Goal: Task Accomplishment & Management: Manage account settings

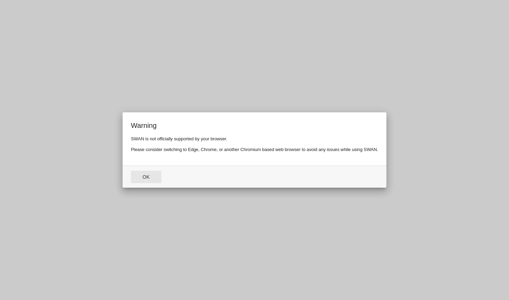
click at [148, 181] on button "Ok" at bounding box center [146, 177] width 30 height 12
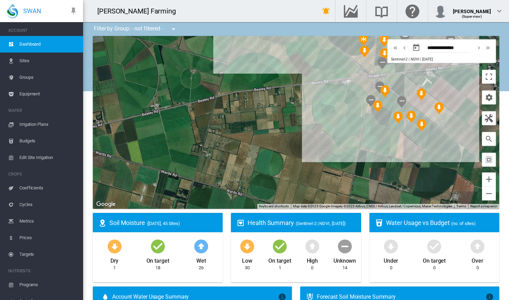
click at [45, 126] on span "Irrigation Plans" at bounding box center [48, 124] width 58 height 17
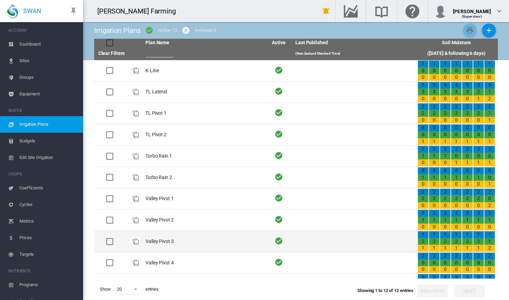
click at [213, 241] on td "Valley Pivot 3" at bounding box center [204, 241] width 122 height 21
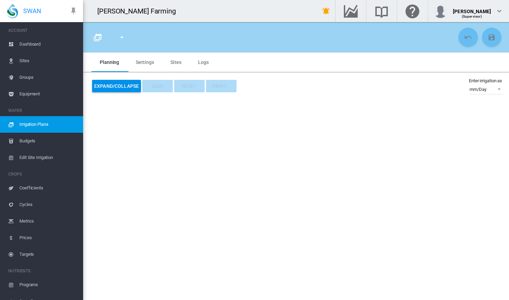
click at [50, 119] on span "Irrigation Plans" at bounding box center [48, 124] width 58 height 17
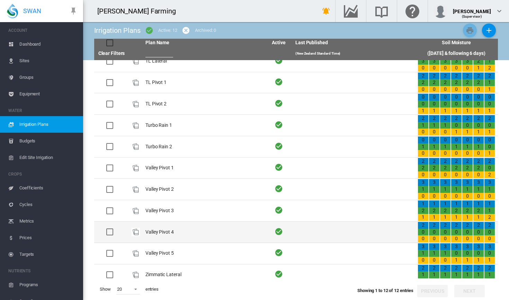
scroll to position [30, 0]
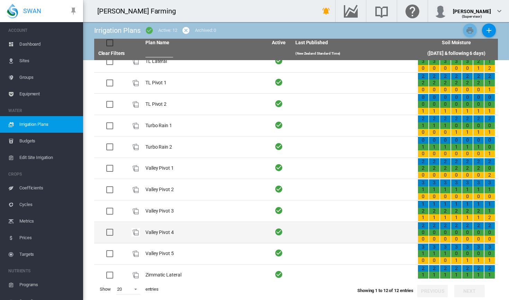
click at [188, 230] on td "Valley Pivot 4" at bounding box center [204, 232] width 122 height 21
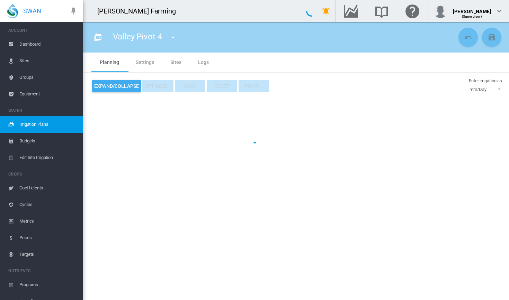
type input "**********"
type input "*"
type input "*****"
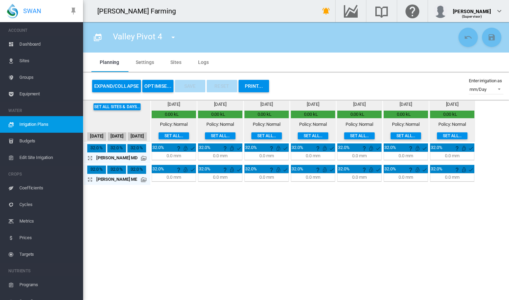
click at [39, 126] on span "Irrigation Plans" at bounding box center [48, 124] width 58 height 17
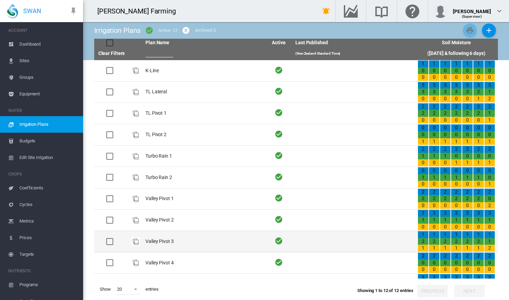
click at [204, 245] on td "Valley Pivot 3" at bounding box center [204, 241] width 122 height 21
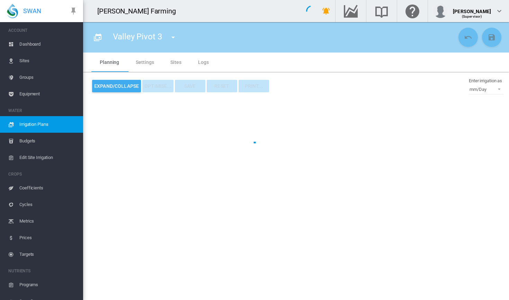
type input "**********"
type input "*"
type input "*****"
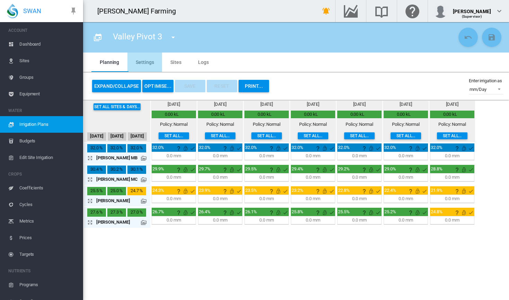
click at [137, 62] on md-tab-item "Settings" at bounding box center [144, 62] width 35 height 19
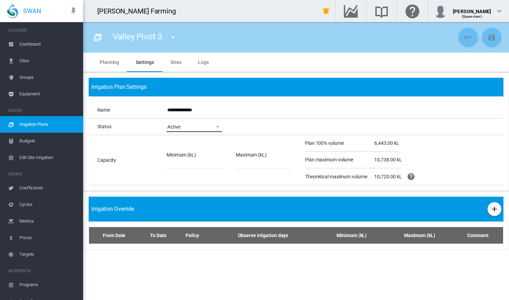
click at [201, 127] on span "Active" at bounding box center [188, 127] width 43 height 7
click at [280, 103] on md-backdrop at bounding box center [254, 150] width 509 height 300
click at [110, 62] on md-tab-item "Planning" at bounding box center [109, 62] width 36 height 19
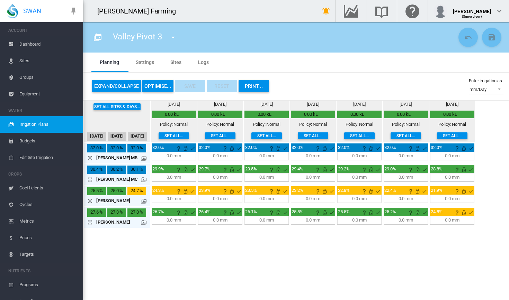
click at [152, 84] on button "OPTIMISE..." at bounding box center [157, 86] width 31 height 12
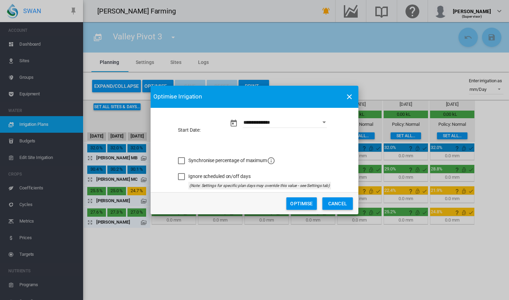
click at [307, 202] on button "Optimise" at bounding box center [301, 204] width 30 height 12
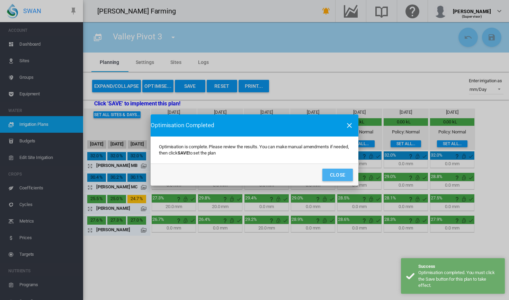
click at [348, 173] on button "Close" at bounding box center [337, 175] width 30 height 12
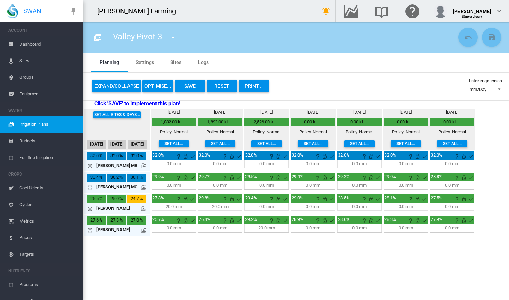
click at [175, 207] on div "20.0 mm" at bounding box center [173, 207] width 17 height 6
click at [171, 207] on div "20.0 mm" at bounding box center [173, 207] width 17 height 6
click at [216, 208] on div "20.0 mm" at bounding box center [220, 207] width 17 height 6
click at [141, 208] on md-icon at bounding box center [144, 209] width 6 height 6
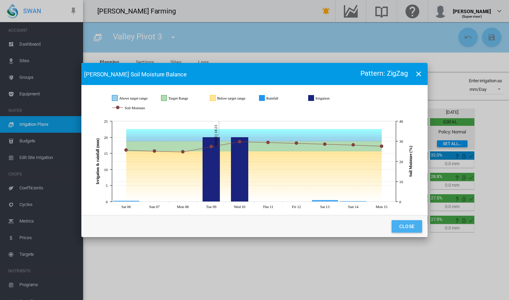
click at [398, 229] on button "Close" at bounding box center [406, 226] width 30 height 12
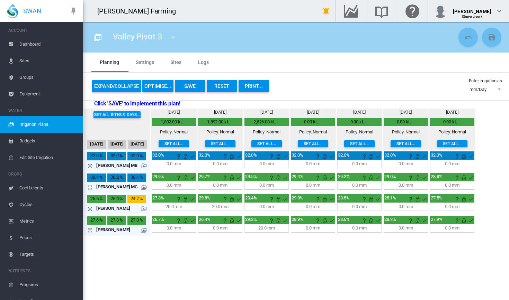
click at [168, 200] on div "27.3%" at bounding box center [174, 199] width 44 height 8
click at [180, 210] on div "20.0 mm 19:14 H:M 133.3 %" at bounding box center [174, 207] width 44 height 8
click at [228, 210] on div "20.0 mm 19:14 H:M 133.3 %" at bounding box center [220, 207] width 44 height 8
click at [180, 38] on md-menu "K-Line TL Lateral TL Pivot 1 TL Pivot 2 Turbo Rain 1" at bounding box center [172, 37] width 20 height 10
click at [171, 38] on md-icon "icon-menu-down" at bounding box center [173, 37] width 8 height 8
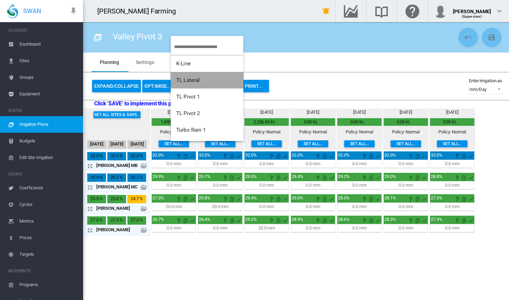
click at [202, 85] on button "TL Lateral" at bounding box center [207, 80] width 73 height 17
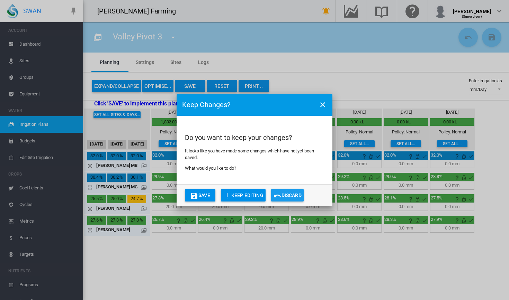
click at [285, 194] on button "Discard" at bounding box center [287, 195] width 33 height 12
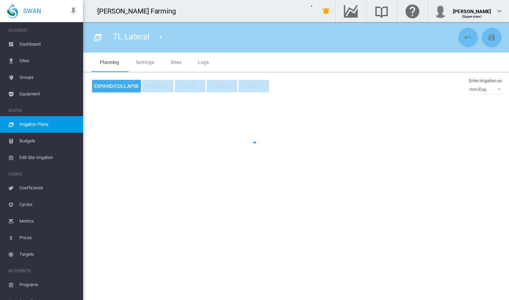
type input "**********"
type input "*"
type input "*****"
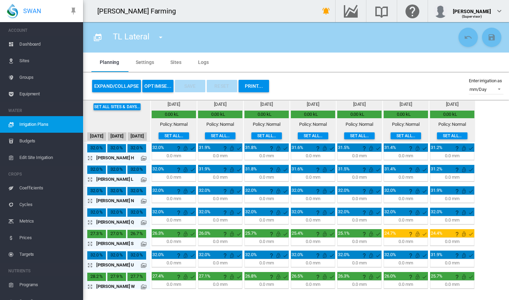
click at [159, 89] on button "OPTIMISE..." at bounding box center [157, 86] width 31 height 12
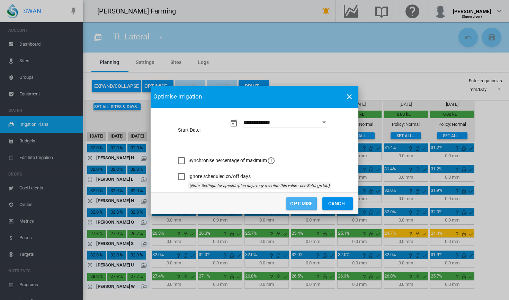
click at [308, 204] on button "Optimise" at bounding box center [301, 204] width 30 height 12
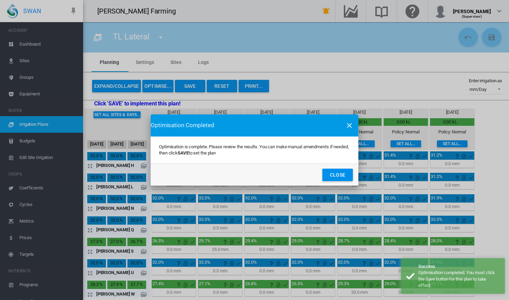
click at [328, 178] on button "Close" at bounding box center [337, 175] width 30 height 12
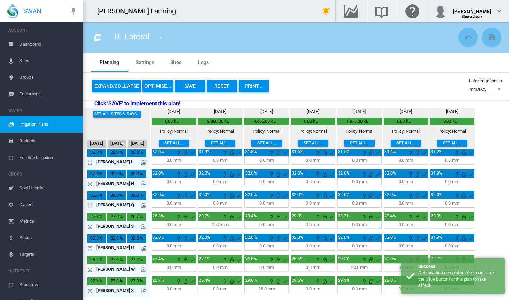
scroll to position [25, 0]
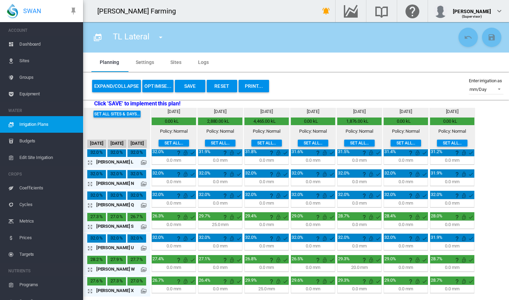
click at [219, 225] on div "25.0 mm" at bounding box center [220, 225] width 17 height 6
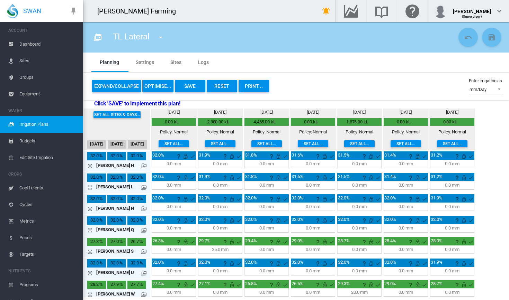
scroll to position [0, 0]
click at [222, 91] on button "Reset" at bounding box center [222, 86] width 30 height 12
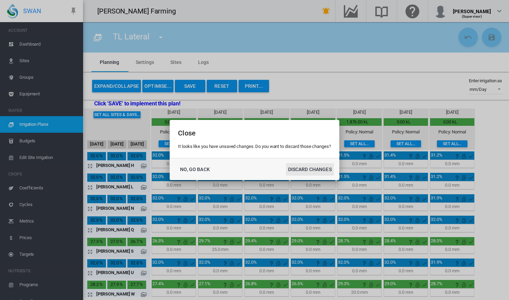
click at [303, 170] on button "DISCARD CHANGES" at bounding box center [310, 169] width 48 height 12
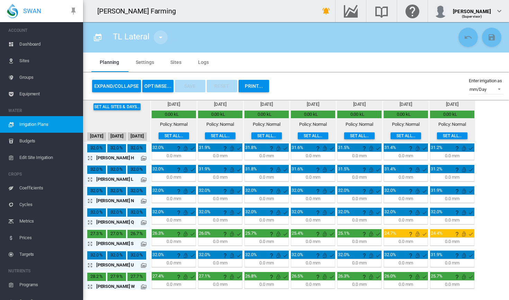
click at [156, 40] on md-icon "icon-menu-down" at bounding box center [160, 37] width 8 height 8
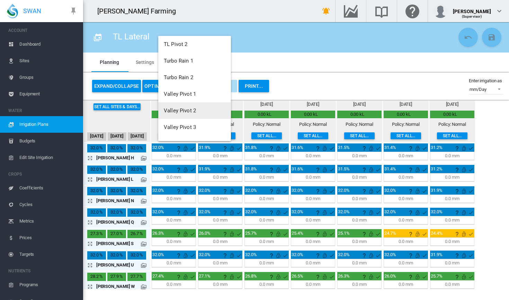
scroll to position [71, 0]
click at [190, 124] on span "Valley Pivot 3" at bounding box center [180, 126] width 32 height 6
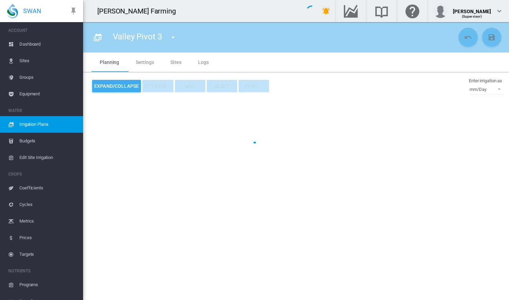
type input "**********"
type input "*"
type input "*****"
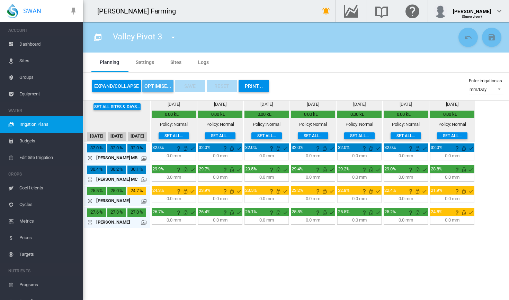
click at [153, 85] on button "OPTIMISE..." at bounding box center [157, 86] width 31 height 12
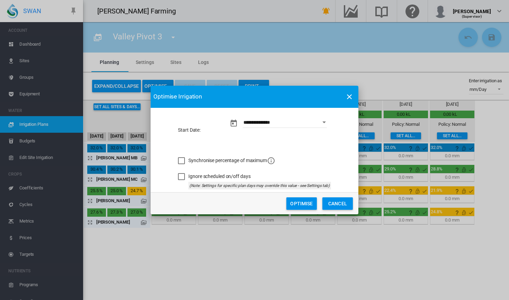
click at [322, 121] on button "Open calendar" at bounding box center [324, 122] width 12 height 12
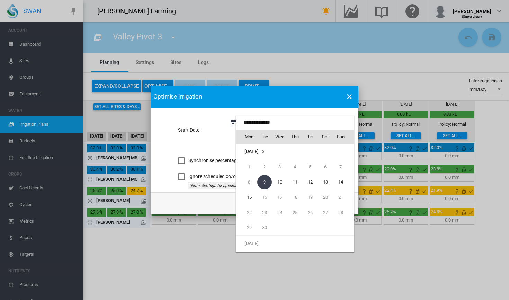
click at [335, 75] on div at bounding box center [254, 150] width 509 height 300
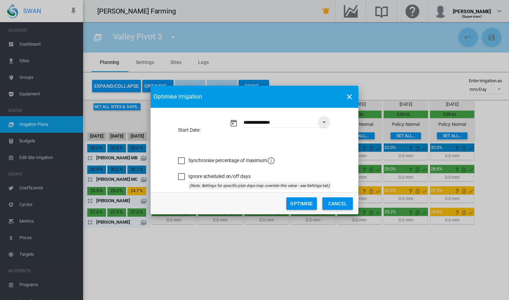
click at [304, 213] on md-dialog-actions "Optimise Cancel" at bounding box center [255, 203] width 208 height 22
click at [305, 202] on button "Optimise" at bounding box center [301, 204] width 30 height 12
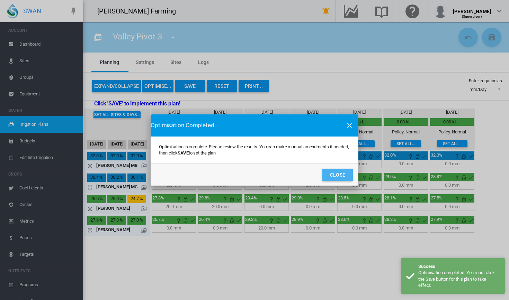
click at [335, 170] on button "Close" at bounding box center [337, 175] width 30 height 12
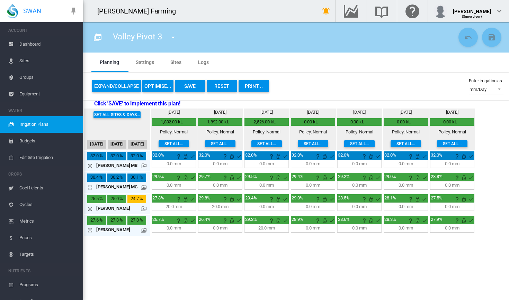
click at [141, 64] on md-tab-item "Settings" at bounding box center [144, 62] width 35 height 19
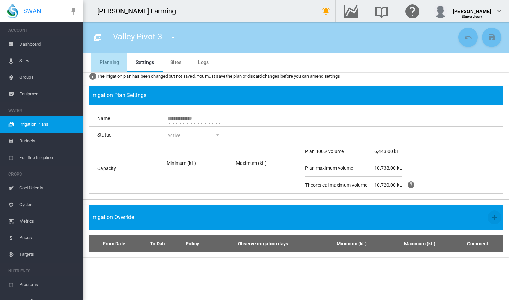
click at [118, 67] on md-tab-item "Planning" at bounding box center [109, 62] width 36 height 19
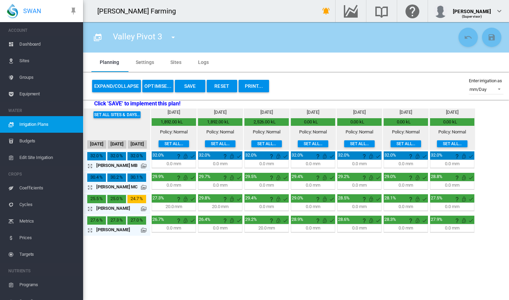
click at [171, 207] on div "20.0 mm" at bounding box center [173, 207] width 17 height 6
click at [40, 44] on span "Dashboard" at bounding box center [48, 44] width 58 height 17
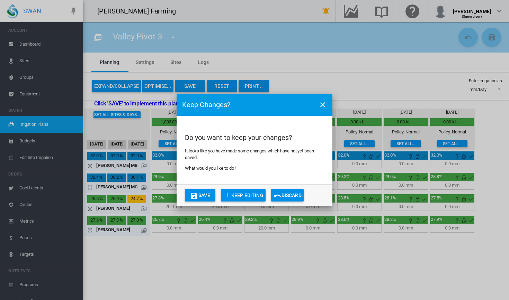
click at [202, 197] on button "Save" at bounding box center [200, 195] width 30 height 12
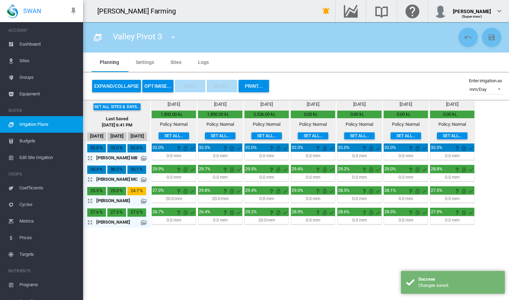
click at [30, 45] on span "Dashboard" at bounding box center [48, 44] width 58 height 17
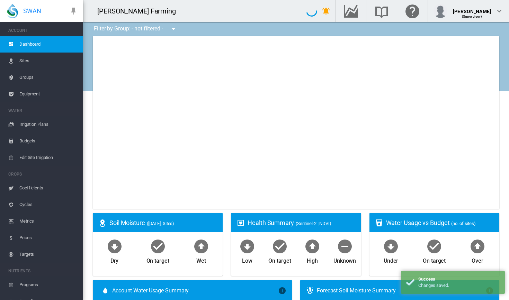
type input "**********"
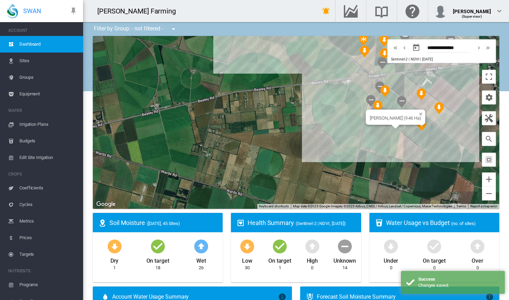
click at [396, 129] on div at bounding box center [395, 127] width 9 height 4
click at [402, 127] on div "[PERSON_NAME] (9.46 Ha)" at bounding box center [296, 122] width 406 height 173
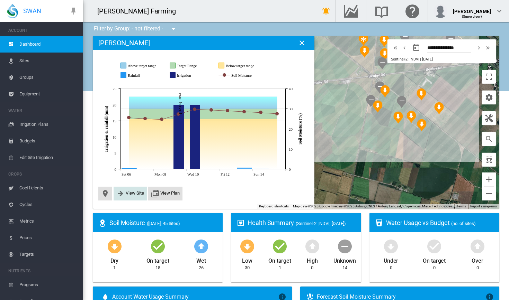
click at [133, 198] on span "View Site" at bounding box center [130, 194] width 33 height 14
click at [139, 196] on button "View Site" at bounding box center [130, 194] width 28 height 8
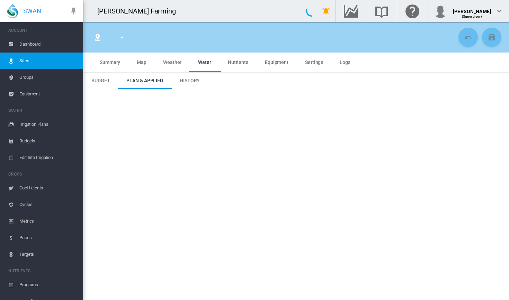
type input "****"
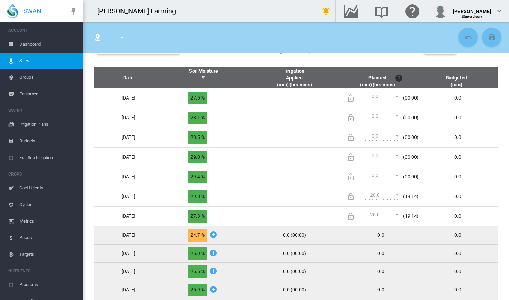
scroll to position [290, 0]
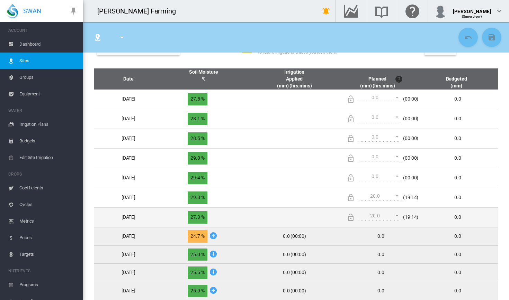
click at [399, 214] on span at bounding box center [395, 215] width 8 height 6
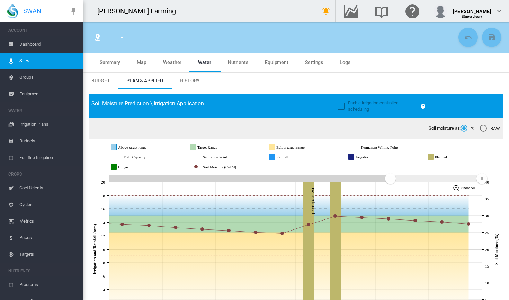
scroll to position [0, 0]
click at [43, 158] on span "Edit Site Irrigation" at bounding box center [48, 158] width 58 height 17
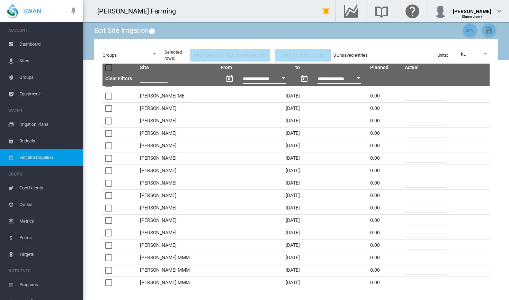
scroll to position [1427, 0]
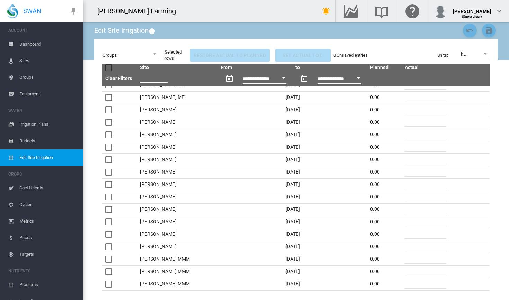
click at [112, 149] on div at bounding box center [108, 147] width 7 height 7
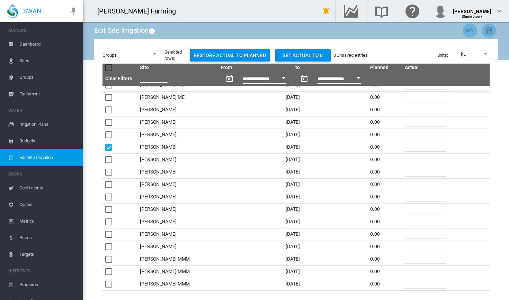
click at [112, 149] on div at bounding box center [108, 147] width 7 height 7
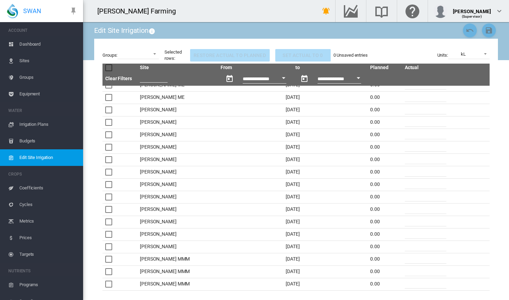
click at [370, 147] on div "0.00" at bounding box center [384, 147] width 29 height 7
click at [409, 147] on input "*" at bounding box center [426, 147] width 42 height 10
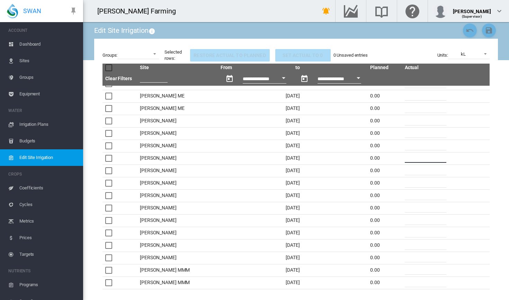
scroll to position [1413, 0]
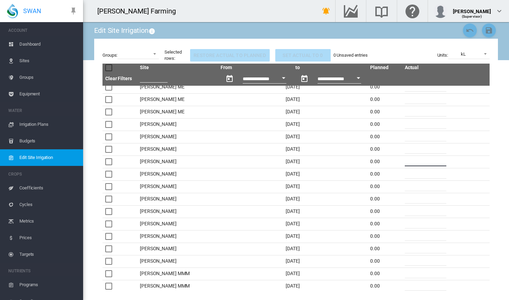
click at [352, 76] on button "Open calendar" at bounding box center [358, 78] width 12 height 12
click at [330, 80] on div at bounding box center [254, 150] width 509 height 300
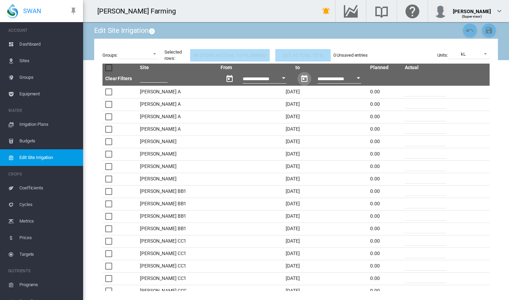
click at [297, 80] on button "button" at bounding box center [304, 79] width 14 height 14
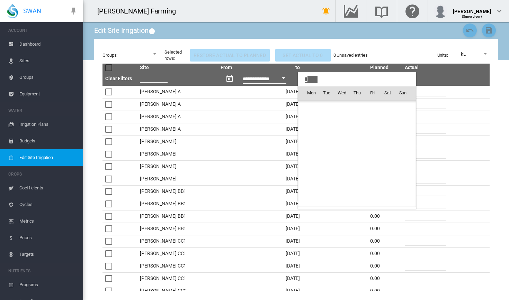
scroll to position [17245, 0]
click at [342, 135] on td "10" at bounding box center [341, 138] width 15 height 15
click at [341, 138] on td "10" at bounding box center [341, 138] width 15 height 15
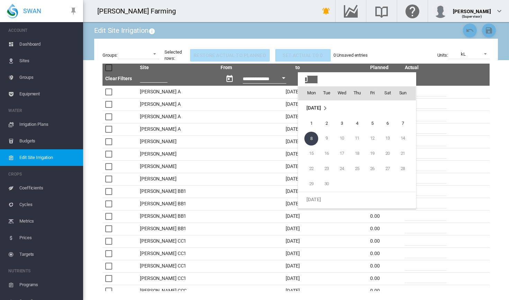
click at [329, 139] on td "9" at bounding box center [326, 138] width 15 height 15
click at [343, 136] on td "10" at bounding box center [341, 138] width 15 height 15
click at [341, 138] on td "10" at bounding box center [341, 138] width 15 height 15
click at [394, 47] on div at bounding box center [254, 150] width 509 height 300
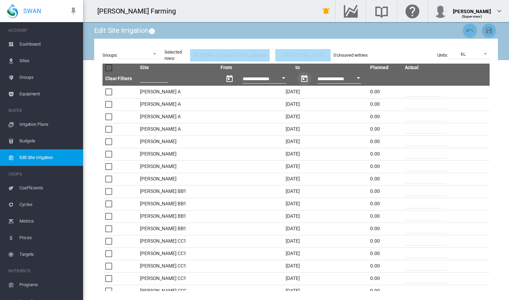
click at [223, 78] on button "button" at bounding box center [230, 79] width 14 height 14
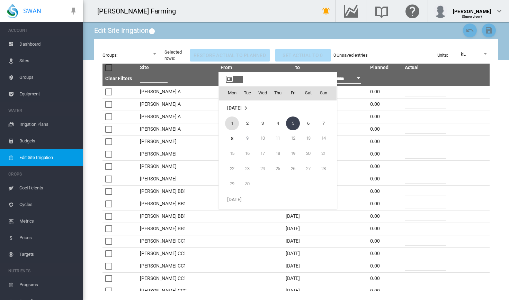
click at [229, 126] on span "1" at bounding box center [232, 124] width 14 height 14
type input "**********"
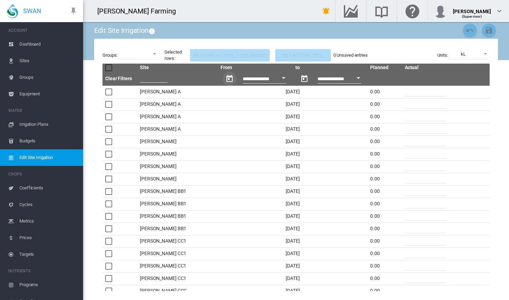
click at [297, 79] on button "button" at bounding box center [304, 79] width 14 height 14
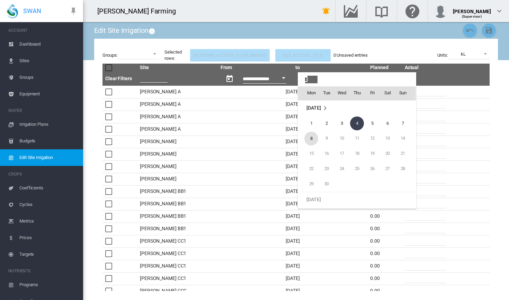
click at [314, 141] on span "8" at bounding box center [311, 139] width 14 height 14
type input "**********"
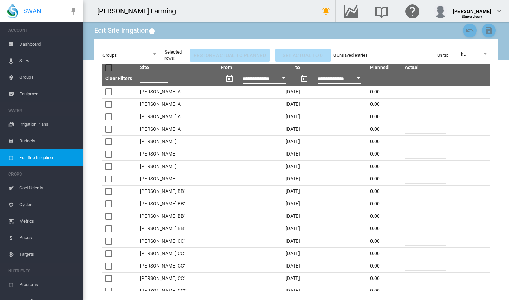
click at [297, 80] on button "button" at bounding box center [304, 79] width 14 height 14
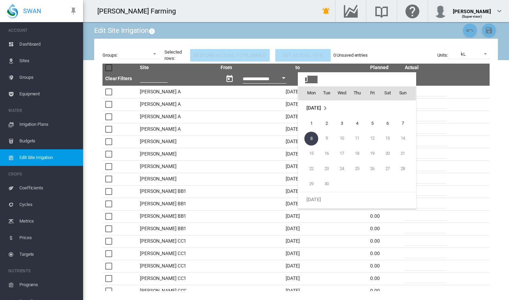
click at [313, 138] on span "8" at bounding box center [311, 139] width 14 height 14
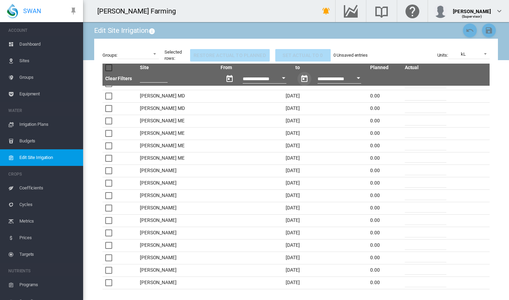
scroll to position [1371, 0]
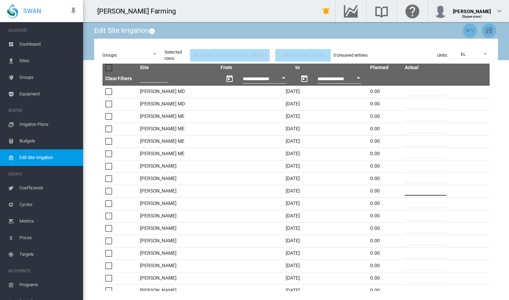
click at [413, 192] on input "*" at bounding box center [426, 191] width 42 height 10
click at [31, 45] on span "Dashboard" at bounding box center [48, 44] width 58 height 17
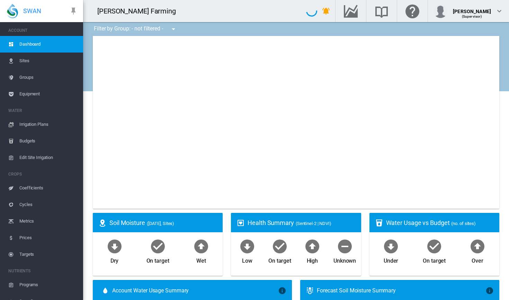
type input "**********"
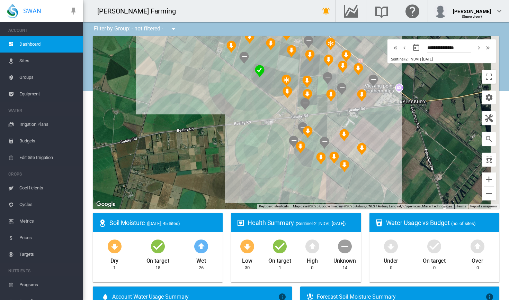
drag, startPoint x: 300, startPoint y: 127, endPoint x: 195, endPoint y: 179, distance: 116.4
click at [195, 179] on div at bounding box center [296, 122] width 406 height 173
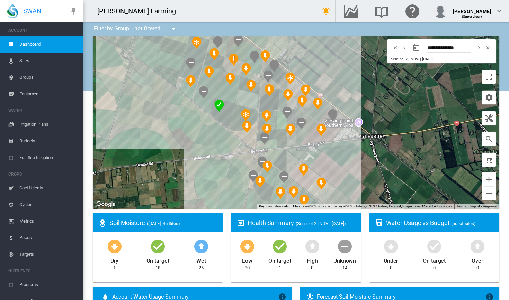
drag, startPoint x: 205, startPoint y: 119, endPoint x: 195, endPoint y: 144, distance: 26.7
click at [195, 144] on div at bounding box center [296, 122] width 406 height 173
click at [38, 126] on span "Irrigation Plans" at bounding box center [48, 124] width 58 height 17
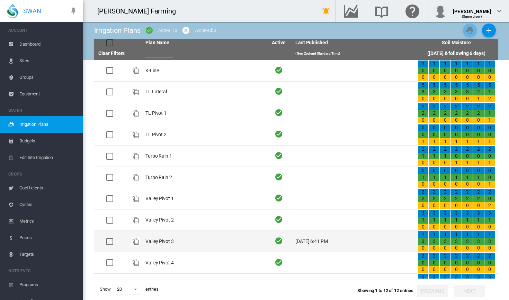
click at [222, 233] on td "Valley Pivot 3" at bounding box center [204, 241] width 122 height 21
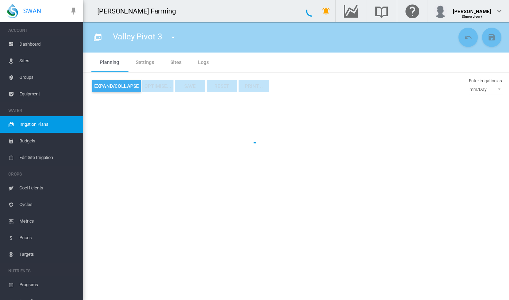
type input "**********"
type input "*"
type input "*****"
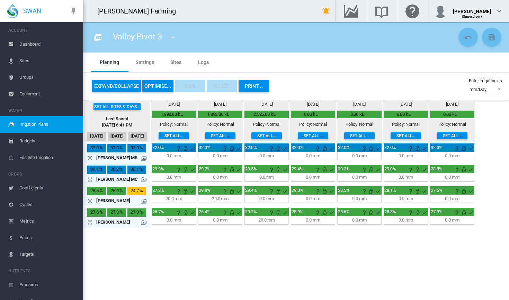
click at [173, 200] on div "20.0 mm" at bounding box center [173, 199] width 17 height 6
drag, startPoint x: 168, startPoint y: 199, endPoint x: 174, endPoint y: 199, distance: 6.2
click at [174, 199] on div "20.0 mm" at bounding box center [173, 199] width 17 height 6
click at [165, 200] on div "20.0 mm" at bounding box center [173, 199] width 17 height 6
click at [166, 196] on div "20.0 mm" at bounding box center [173, 199] width 17 height 6
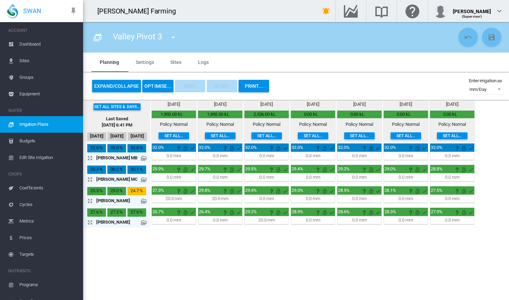
drag, startPoint x: 167, startPoint y: 198, endPoint x: 174, endPoint y: 198, distance: 7.6
click at [174, 198] on div "20.0 mm" at bounding box center [173, 199] width 17 height 6
click at [38, 156] on span "Edit Site Irrigation" at bounding box center [48, 158] width 58 height 17
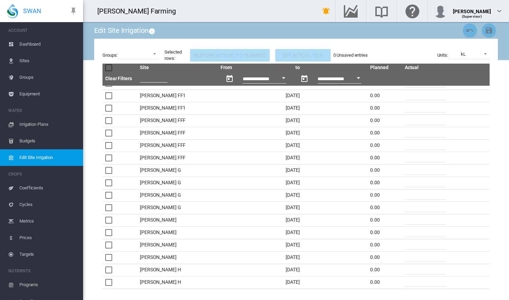
scroll to position [521, 0]
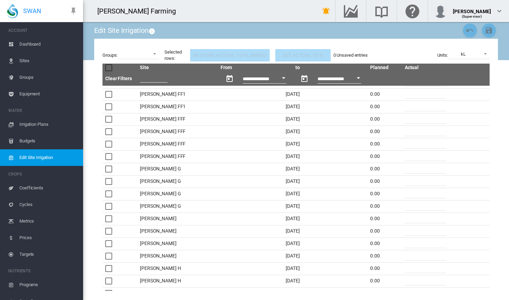
click at [55, 44] on span "Dashboard" at bounding box center [48, 44] width 58 height 17
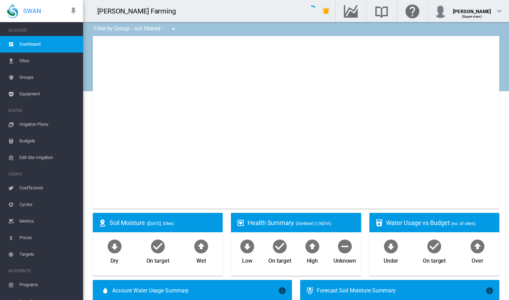
type input "**********"
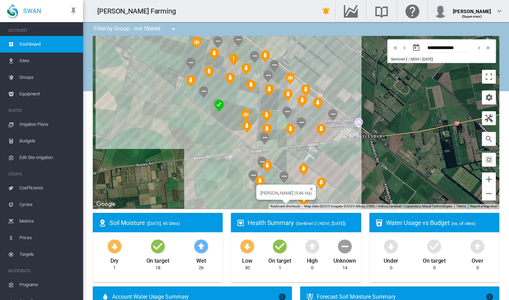
click at [276, 200] on div "[PERSON_NAME] (9.46 Ha)" at bounding box center [296, 122] width 406 height 173
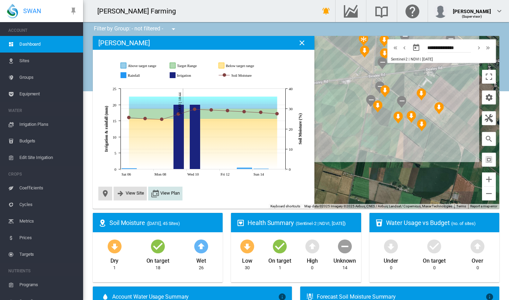
click at [173, 192] on span "View Plan" at bounding box center [169, 193] width 19 height 5
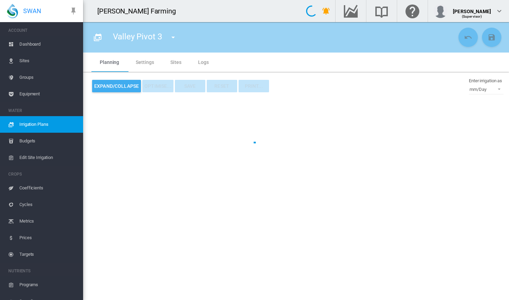
type input "**********"
type input "*"
type input "*****"
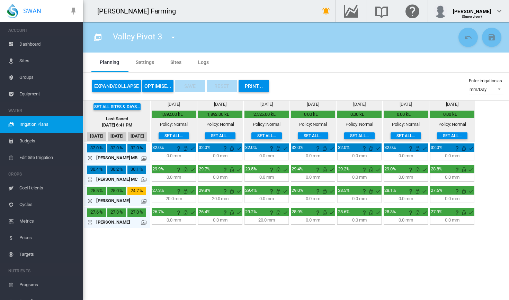
click at [183, 192] on md-icon "This irrigation is unlocked and so can be amended by the optimiser. Click here …" at bounding box center [185, 191] width 8 height 8
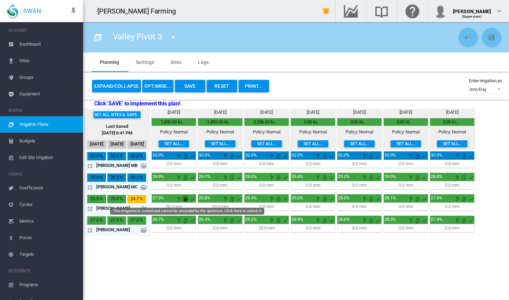
click at [186, 199] on md-icon "This irrigation is locked and cannot be amended by the optimiser. Click here to…" at bounding box center [185, 199] width 8 height 8
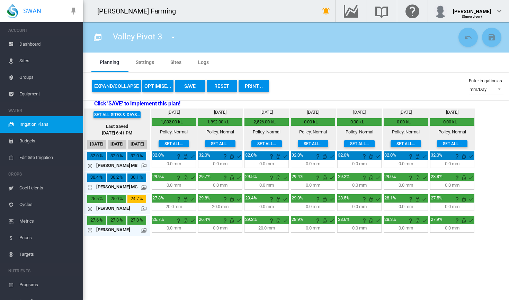
click at [160, 85] on button "OPTIMISE..." at bounding box center [157, 86] width 31 height 12
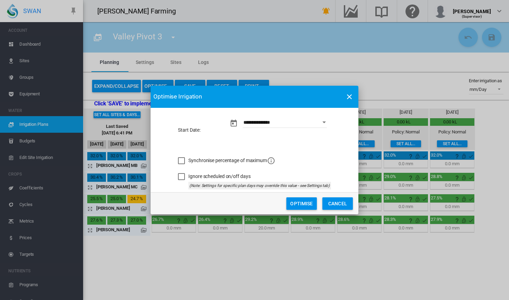
click at [349, 101] on md-icon "icon-close" at bounding box center [349, 97] width 8 height 8
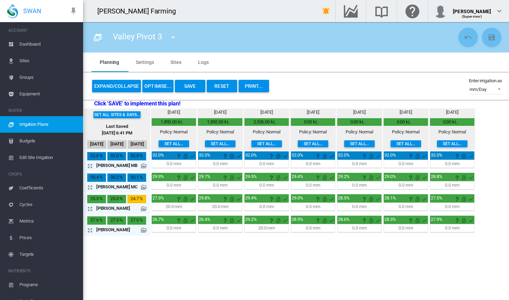
drag, startPoint x: 168, startPoint y: 207, endPoint x: 164, endPoint y: 205, distance: 3.9
click at [164, 205] on div "20.0 mm 19:14 H:M 133.3 %" at bounding box center [174, 207] width 42 height 6
click at [175, 242] on section "Valley Pivot 3 K-Line TL Lateral" at bounding box center [296, 161] width 426 height 278
click at [176, 40] on md-icon "icon-menu-down" at bounding box center [173, 37] width 8 height 8
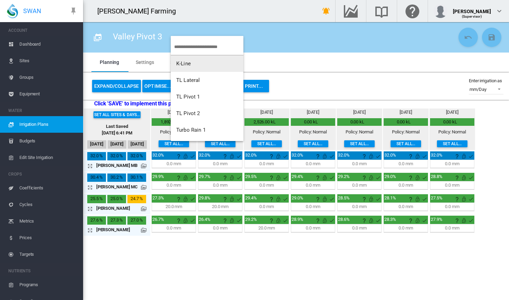
click at [204, 65] on button "K-Line" at bounding box center [207, 63] width 73 height 17
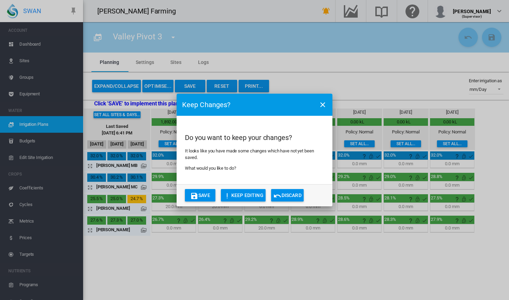
click at [206, 195] on button "Save" at bounding box center [200, 195] width 30 height 12
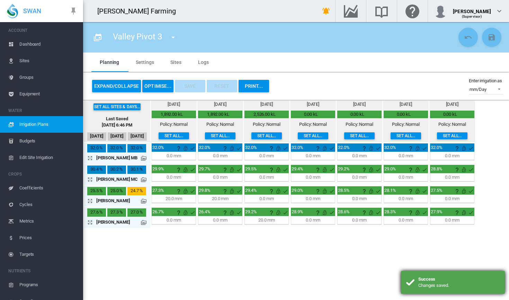
click at [440, 283] on div "Changes saved." at bounding box center [458, 286] width 81 height 6
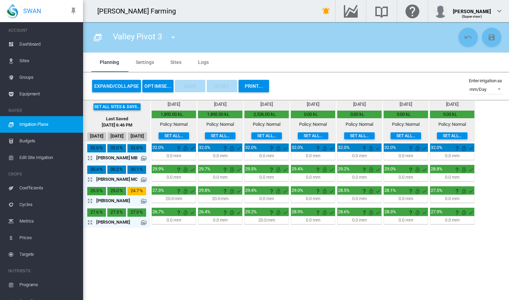
click at [169, 35] on md-icon "icon-menu-down" at bounding box center [173, 37] width 8 height 8
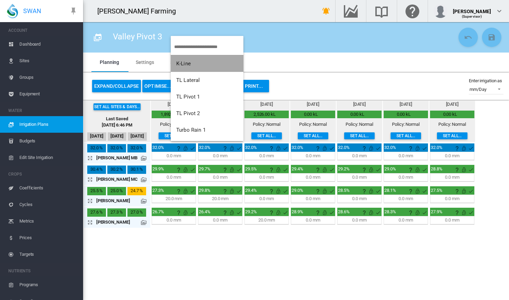
click at [209, 70] on button "K-Line" at bounding box center [207, 63] width 73 height 17
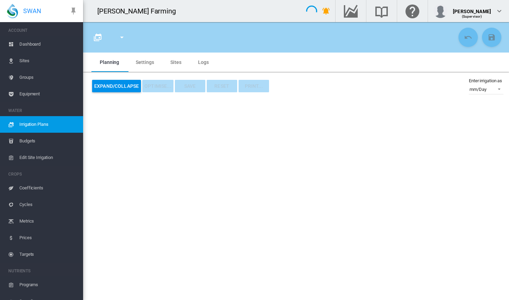
type input "******"
type input "*"
type input "*****"
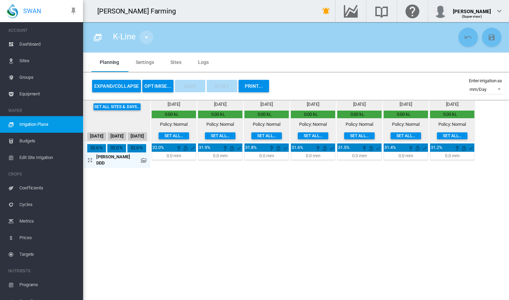
click at [148, 42] on button "button" at bounding box center [146, 37] width 14 height 14
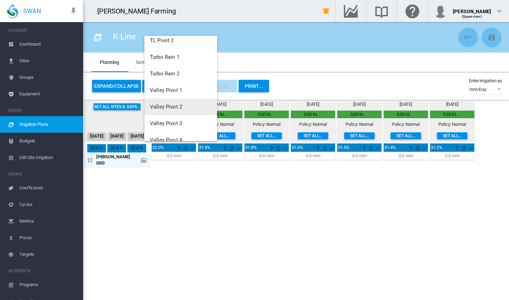
scroll to position [73, 0]
click at [184, 127] on button "Valley Pivot 3" at bounding box center [180, 123] width 73 height 17
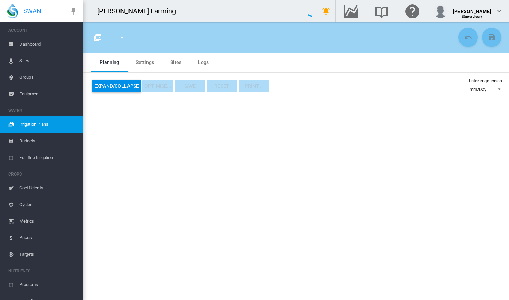
type input "**********"
type input "*"
type input "*****"
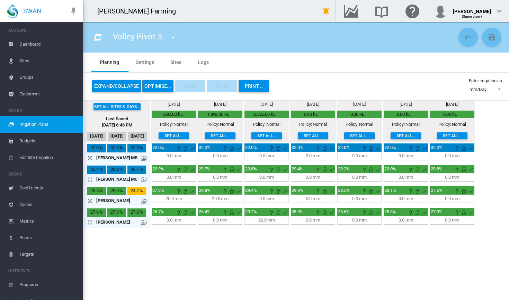
click at [181, 198] on div "20.0 mm" at bounding box center [173, 199] width 17 height 6
drag, startPoint x: 181, startPoint y: 198, endPoint x: 174, endPoint y: 196, distance: 6.9
click at [174, 197] on div "20.0 mm" at bounding box center [173, 199] width 17 height 6
click at [202, 269] on section "Valley Pivot 3 K-Line TL Lateral" at bounding box center [296, 161] width 426 height 278
click at [178, 36] on button "button" at bounding box center [173, 37] width 14 height 14
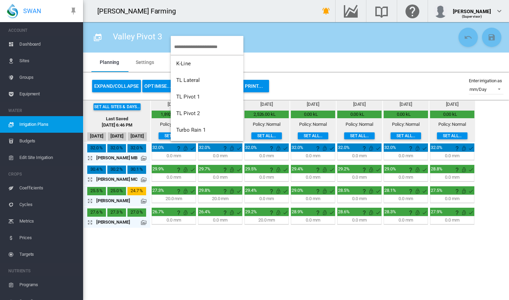
click at [299, 52] on md-backdrop at bounding box center [254, 150] width 509 height 300
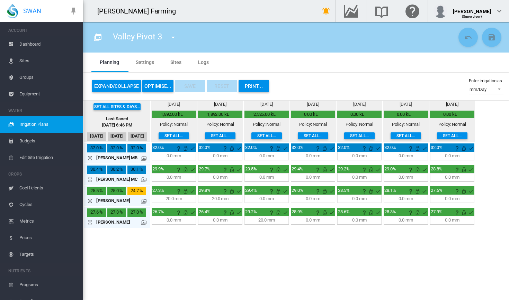
click at [43, 47] on span "Dashboard" at bounding box center [48, 44] width 58 height 17
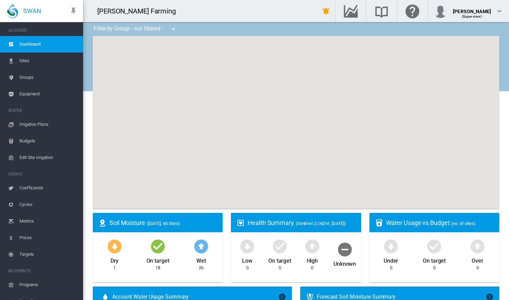
type input "**********"
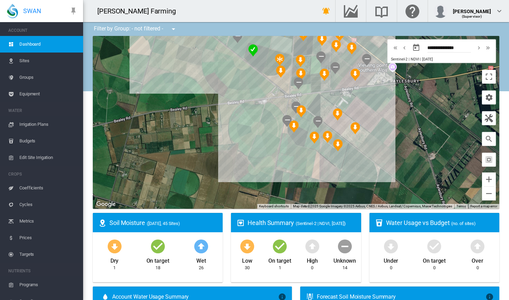
drag, startPoint x: 328, startPoint y: 114, endPoint x: 243, endPoint y: 134, distance: 87.1
click at [243, 134] on div at bounding box center [296, 122] width 406 height 173
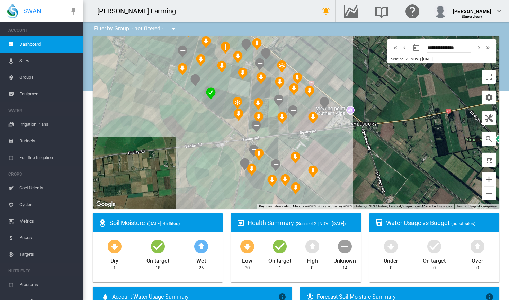
drag, startPoint x: 236, startPoint y: 128, endPoint x: 196, endPoint y: 171, distance: 59.0
click at [196, 171] on div at bounding box center [296, 122] width 406 height 173
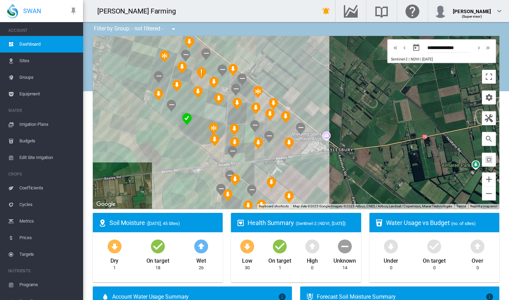
drag, startPoint x: 378, startPoint y: 127, endPoint x: 367, endPoint y: 153, distance: 28.2
click at [365, 154] on div at bounding box center [296, 122] width 406 height 173
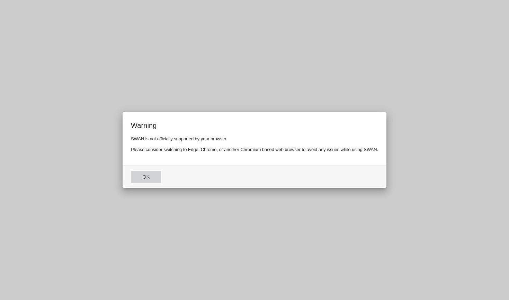
click at [140, 181] on button "Ok" at bounding box center [146, 177] width 30 height 12
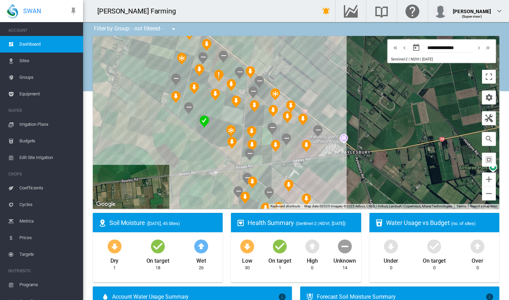
click at [39, 122] on span "Irrigation Plans" at bounding box center [48, 124] width 58 height 17
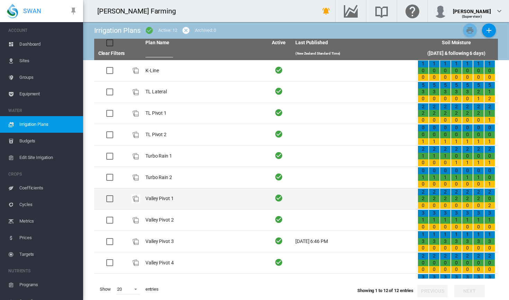
click at [208, 195] on td "Valley Pivot 1" at bounding box center [204, 199] width 122 height 21
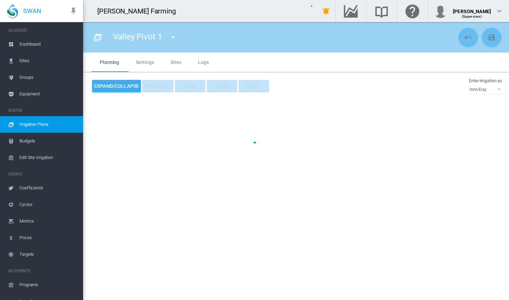
type input "**********"
type input "*"
type input "*****"
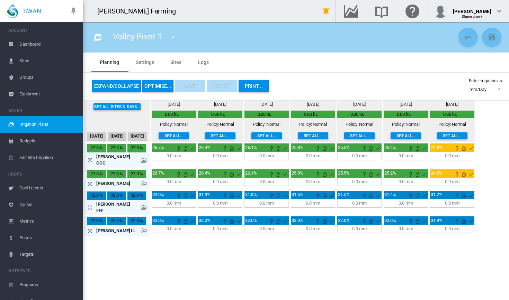
click at [163, 88] on button "OPTIMISE..." at bounding box center [157, 86] width 31 height 12
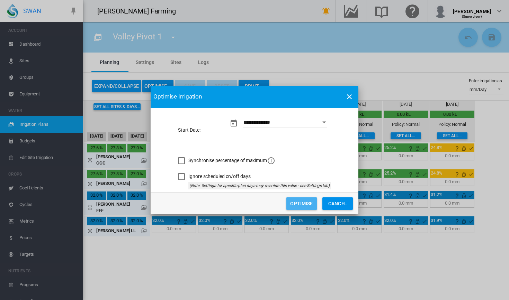
click at [305, 206] on button "Optimise" at bounding box center [301, 204] width 30 height 12
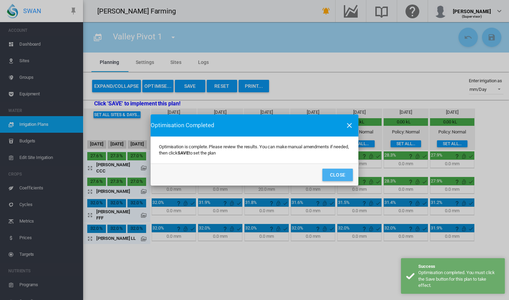
click at [336, 179] on button "Close" at bounding box center [337, 175] width 30 height 12
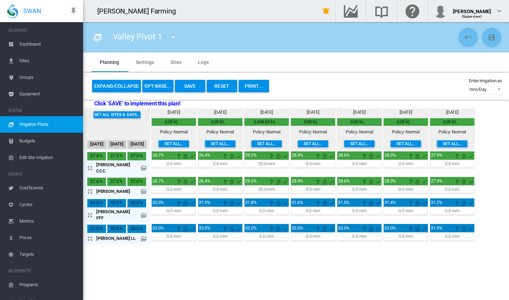
drag, startPoint x: 262, startPoint y: 184, endPoint x: 258, endPoint y: 186, distance: 5.1
click at [258, 187] on div "20.0 mm" at bounding box center [266, 190] width 17 height 6
click at [243, 275] on section "Valley Pivot 1 K-Line TL Lateral" at bounding box center [296, 161] width 426 height 278
click at [168, 37] on button "button" at bounding box center [173, 37] width 14 height 14
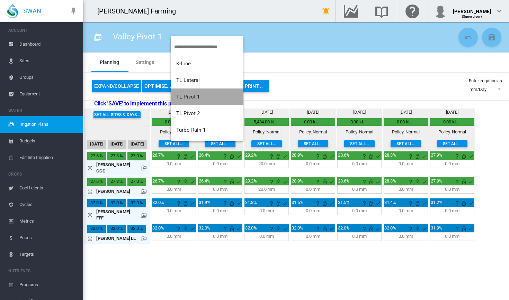
click at [207, 98] on button "TL Pivot 1" at bounding box center [207, 97] width 73 height 17
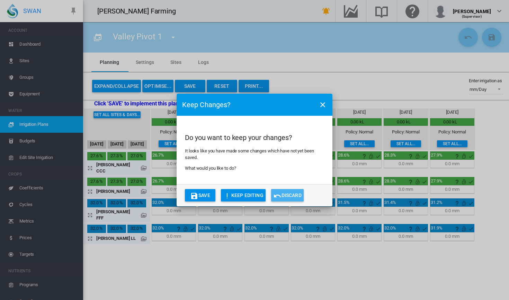
click at [287, 197] on button "Discard" at bounding box center [287, 195] width 33 height 12
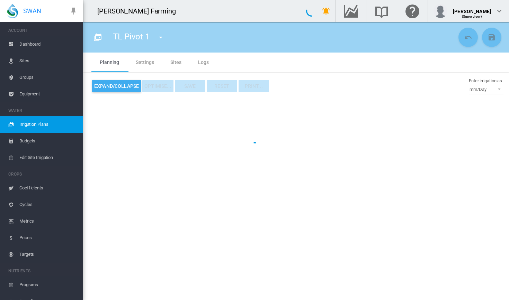
type input "**********"
type input "*"
type input "*****"
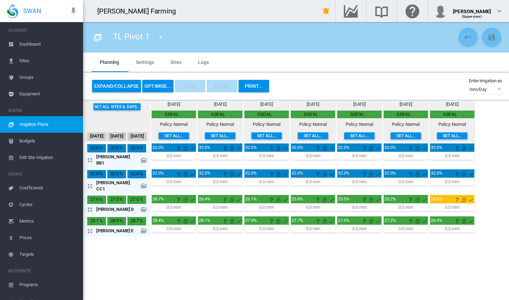
click at [164, 84] on button "OPTIMISE..." at bounding box center [157, 86] width 31 height 12
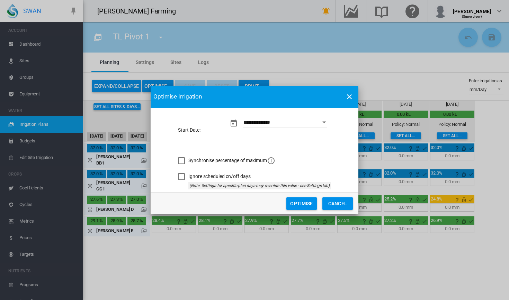
click at [297, 204] on button "Optimise" at bounding box center [301, 204] width 30 height 12
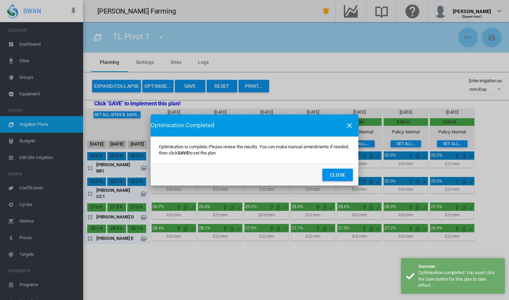
click at [336, 177] on button "Close" at bounding box center [337, 175] width 30 height 12
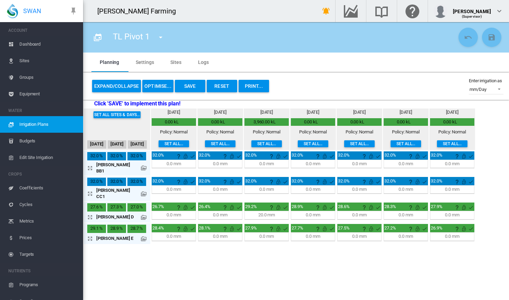
click at [161, 34] on md-icon "icon-menu-down" at bounding box center [160, 37] width 8 height 8
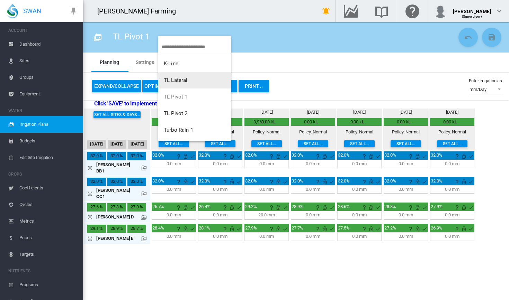
click at [193, 84] on button "TL Lateral" at bounding box center [194, 80] width 73 height 17
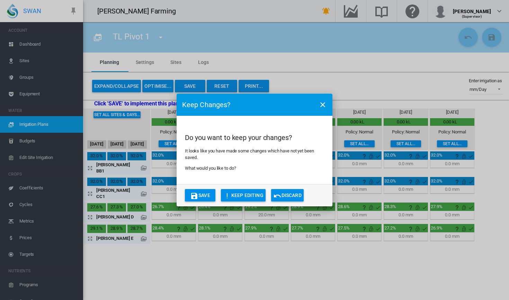
click at [273, 194] on button "Discard" at bounding box center [287, 195] width 33 height 12
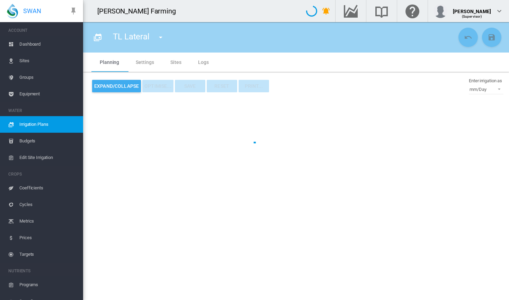
type input "**********"
type input "*"
type input "*****"
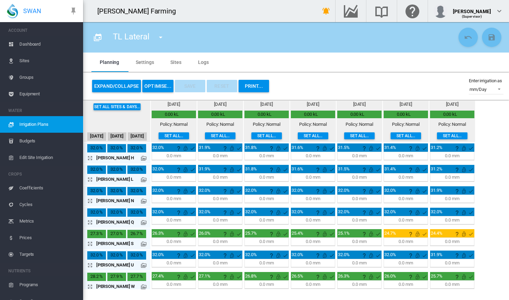
click at [166, 84] on button "OPTIMISE..." at bounding box center [157, 86] width 31 height 12
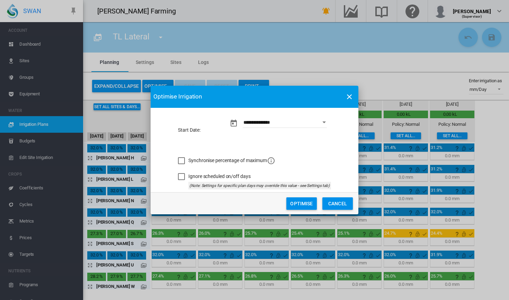
click at [297, 204] on button "Optimise" at bounding box center [301, 204] width 30 height 12
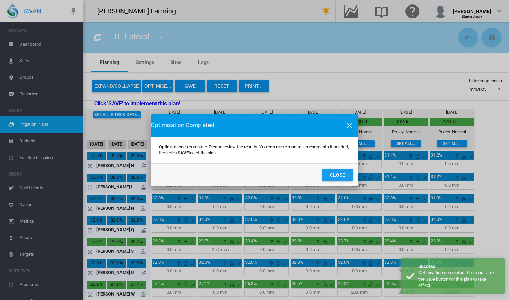
click at [349, 177] on button "Close" at bounding box center [337, 175] width 30 height 12
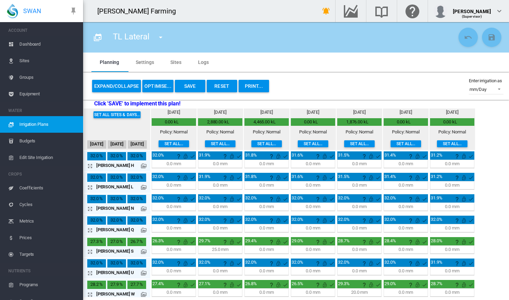
click at [51, 141] on span "Budgets" at bounding box center [48, 141] width 58 height 17
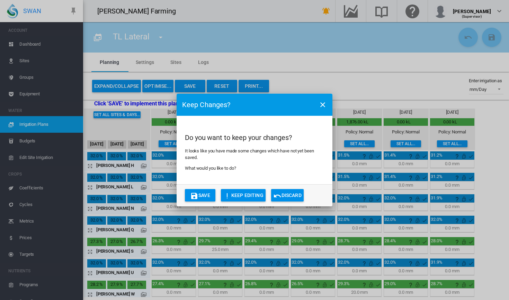
click at [299, 198] on button "Discard" at bounding box center [287, 195] width 33 height 12
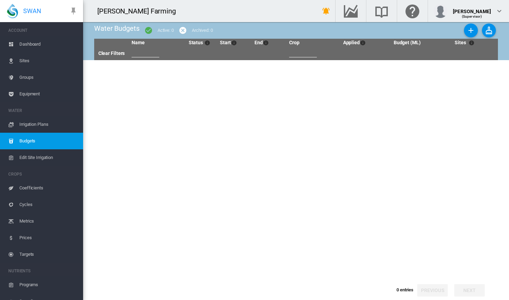
click at [27, 140] on span "Budgets" at bounding box center [48, 141] width 58 height 17
click at [472, 27] on md-icon "icon-plus" at bounding box center [471, 30] width 8 height 8
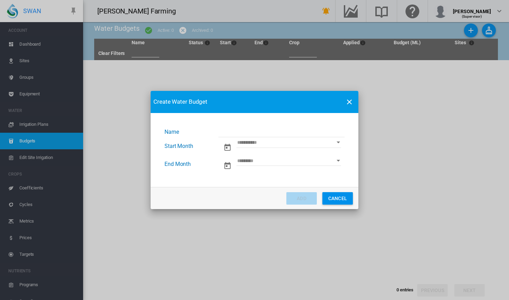
click at [263, 134] on input "Name Name ..." at bounding box center [281, 132] width 126 height 10
click at [271, 147] on input "Start Month" at bounding box center [288, 143] width 105 height 10
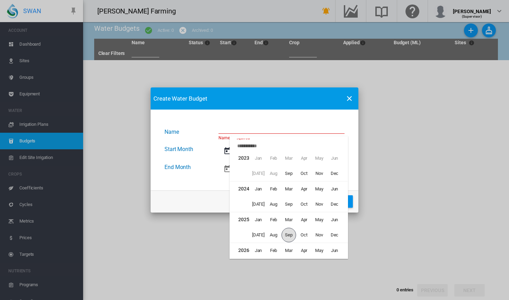
scroll to position [61, 0]
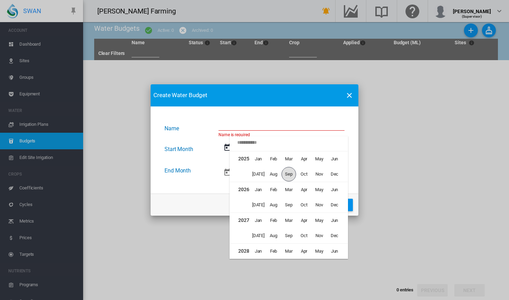
click at [177, 192] on div at bounding box center [254, 150] width 509 height 300
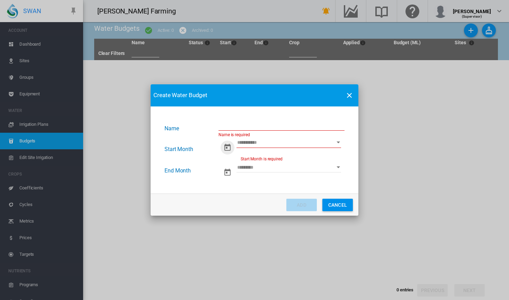
click at [278, 124] on input "Name Name ..." at bounding box center [281, 125] width 126 height 10
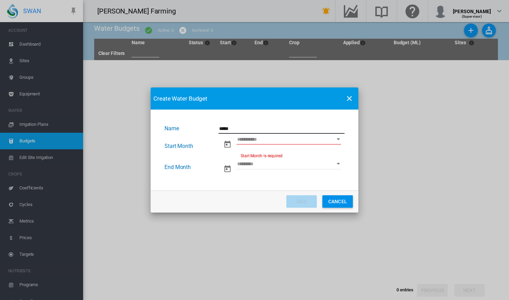
type input "*****"
click at [257, 144] on input "Start Month" at bounding box center [288, 139] width 105 height 10
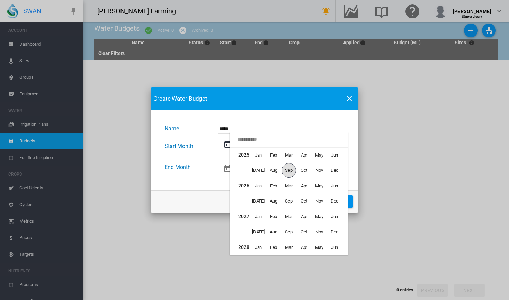
click at [291, 172] on span "Sep" at bounding box center [288, 170] width 15 height 15
type input "********"
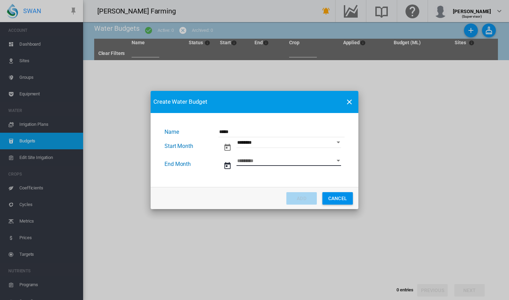
click at [274, 162] on input "End Month" at bounding box center [288, 161] width 105 height 10
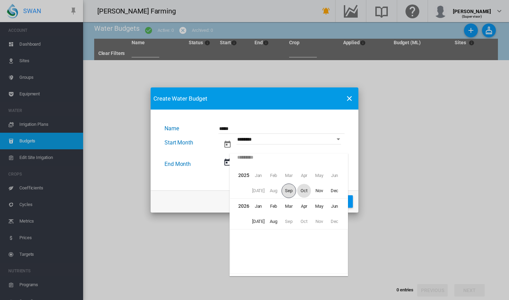
click at [304, 194] on span "Oct" at bounding box center [304, 191] width 14 height 14
type input "********"
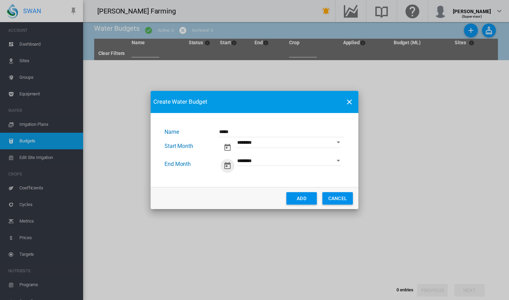
click at [311, 199] on button "Add" at bounding box center [301, 198] width 30 height 12
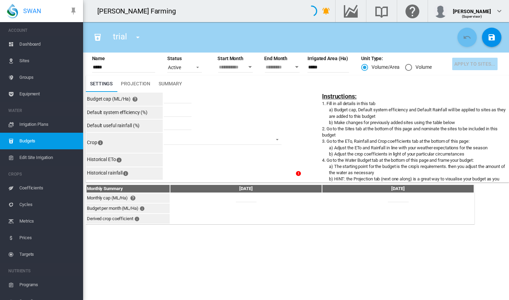
type input "********"
type input "*****"
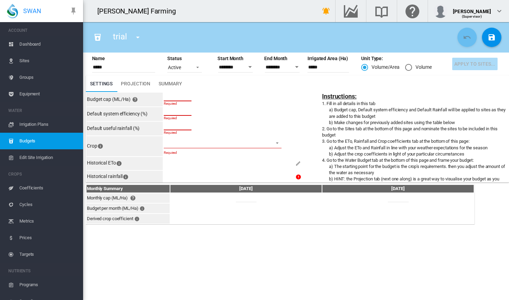
click at [25, 47] on span "Dashboard" at bounding box center [48, 44] width 58 height 17
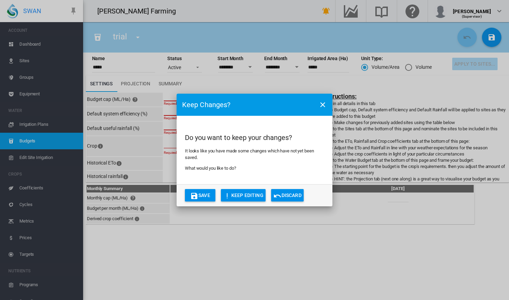
click at [298, 192] on button "Discard" at bounding box center [287, 195] width 33 height 12
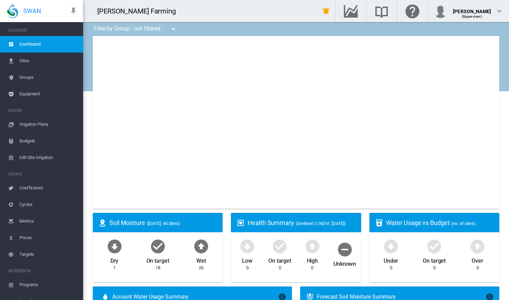
type input "**********"
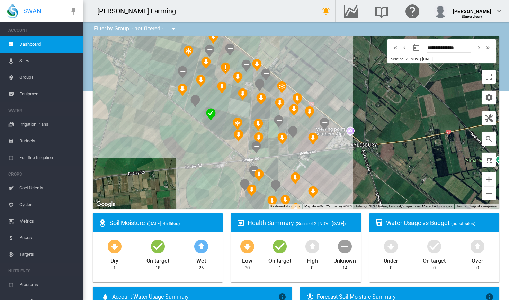
drag, startPoint x: 143, startPoint y: 179, endPoint x: 150, endPoint y: 172, distance: 9.6
click at [150, 172] on div at bounding box center [296, 122] width 406 height 173
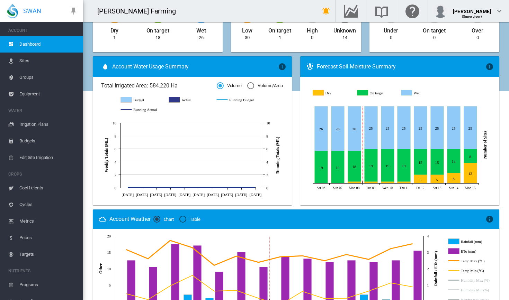
scroll to position [138, 0]
